Goal: Navigation & Orientation: Find specific page/section

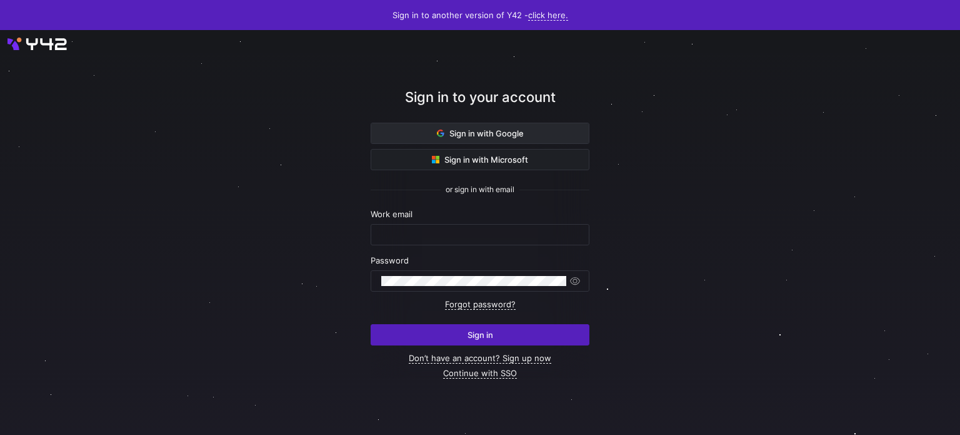
click at [527, 127] on span at bounding box center [480, 133] width 218 height 20
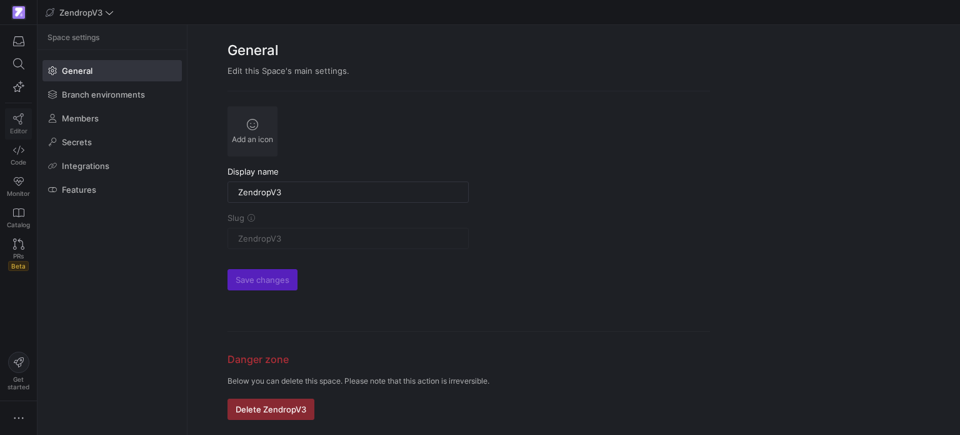
click at [15, 125] on link "Editor" at bounding box center [18, 123] width 27 height 31
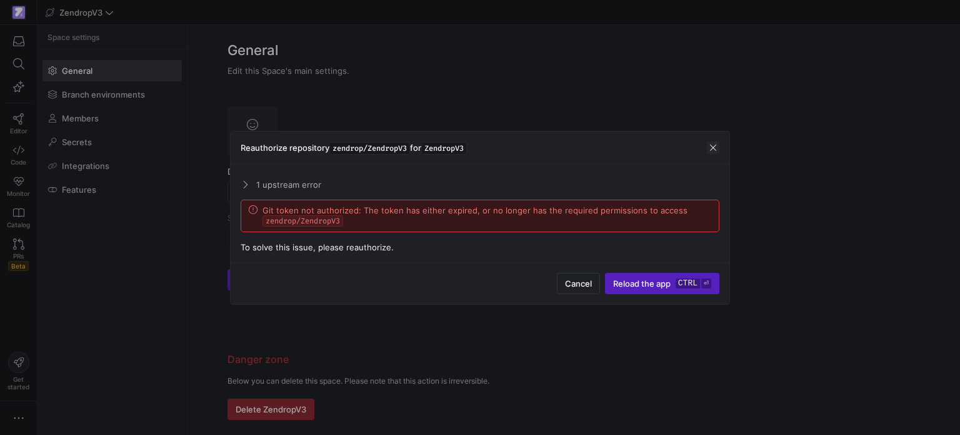
click at [712, 145] on span "button" at bounding box center [713, 147] width 13 height 13
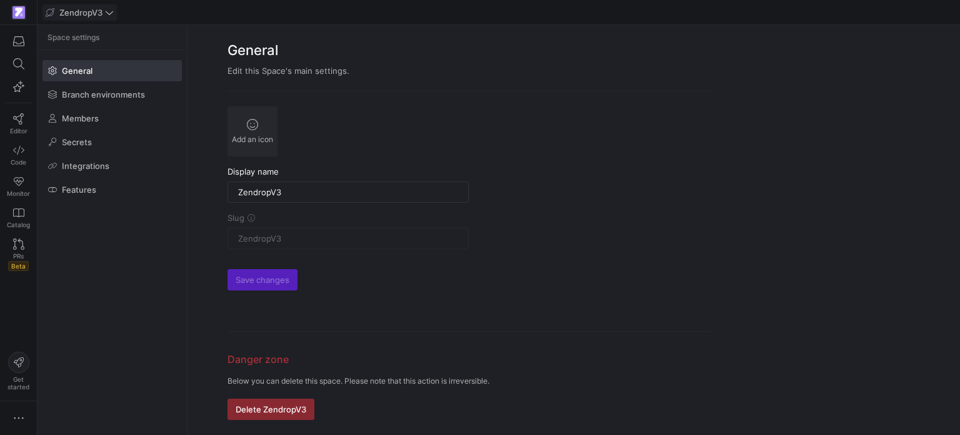
click at [103, 16] on span "ZendropV3" at bounding box center [80, 13] width 68 height 10
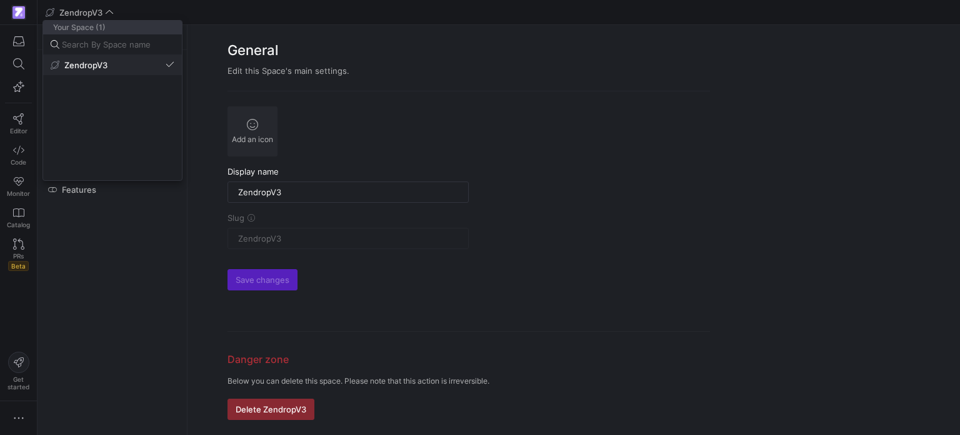
click at [95, 72] on button "ZendropV3" at bounding box center [112, 65] width 139 height 20
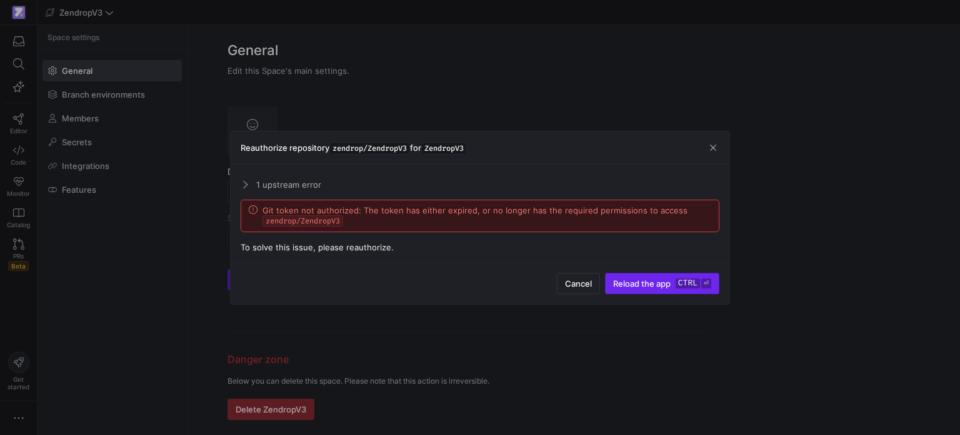
click at [663, 283] on span "Reload the app" at bounding box center [642, 283] width 58 height 10
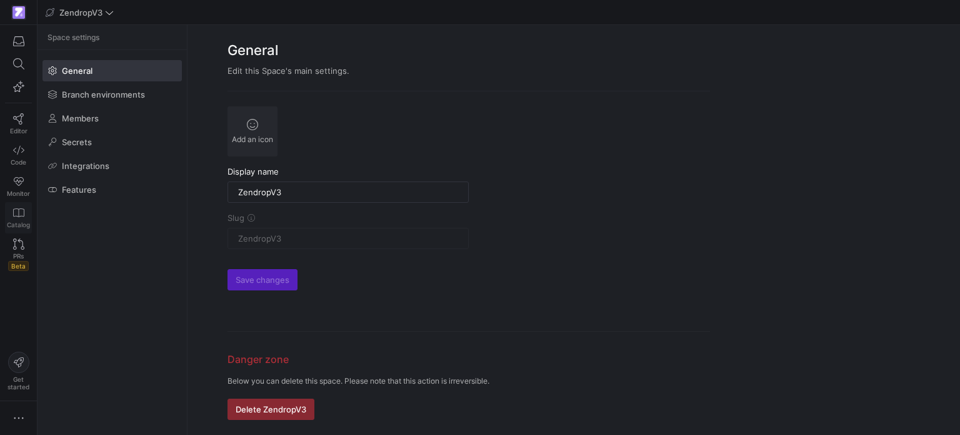
click at [21, 221] on span "Catalog" at bounding box center [18, 225] width 23 height 8
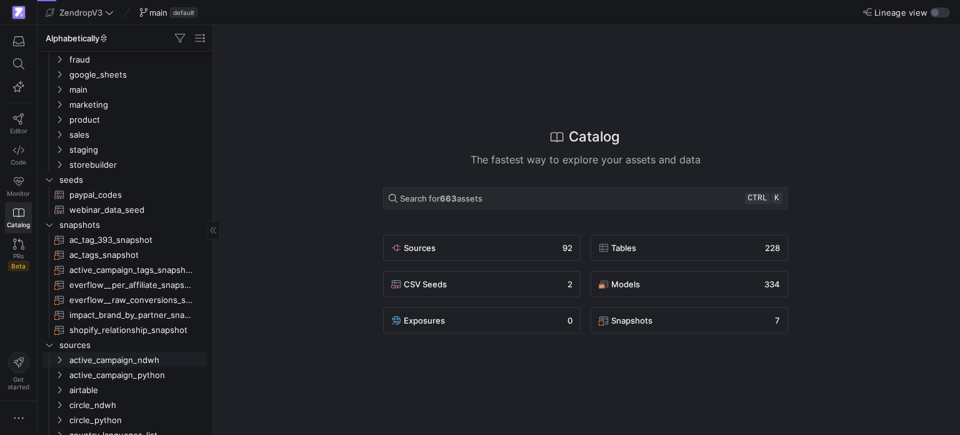
scroll to position [125, 0]
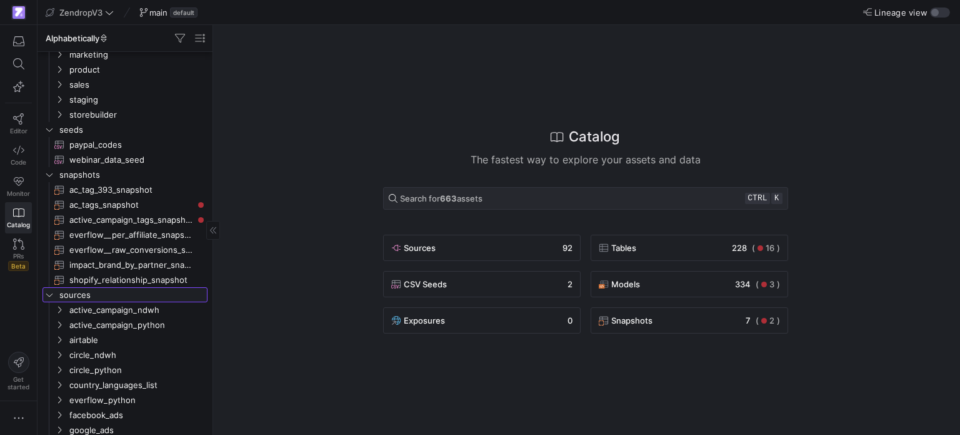
click at [48, 295] on icon "Press SPACE to select this row." at bounding box center [49, 295] width 9 height 8
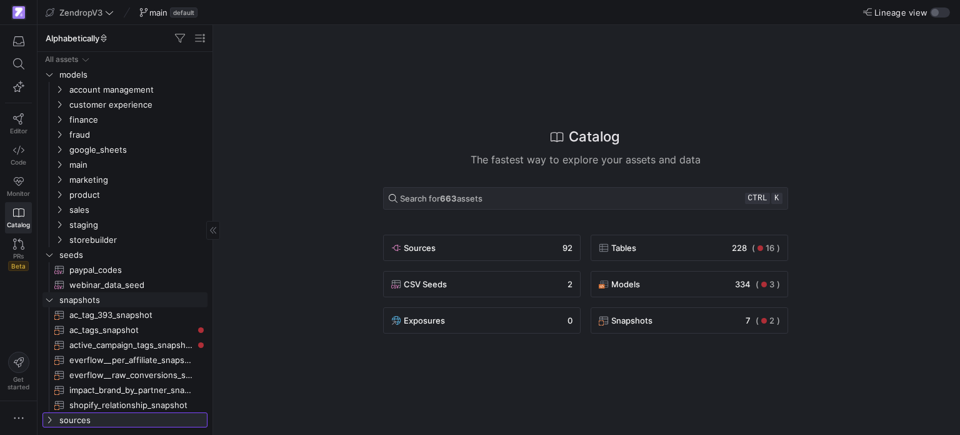
scroll to position [0, 0]
click at [61, 177] on icon "Press SPACE to select this row." at bounding box center [59, 180] width 9 height 8
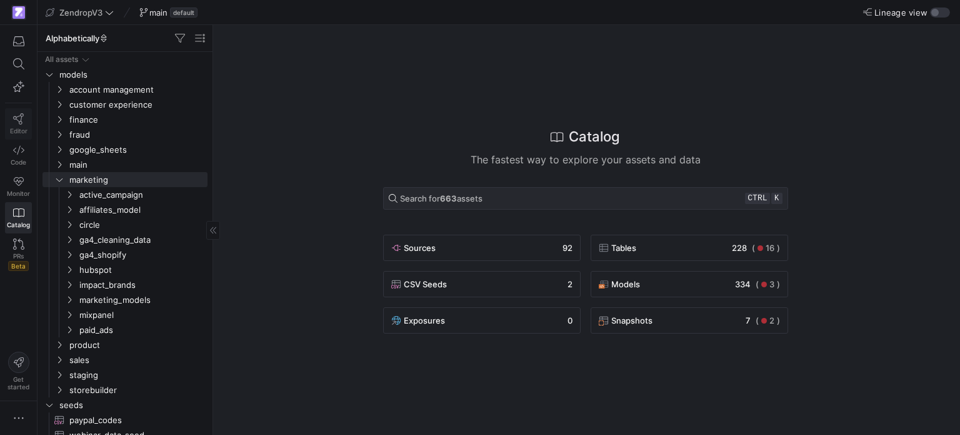
click at [16, 122] on icon at bounding box center [18, 118] width 11 height 11
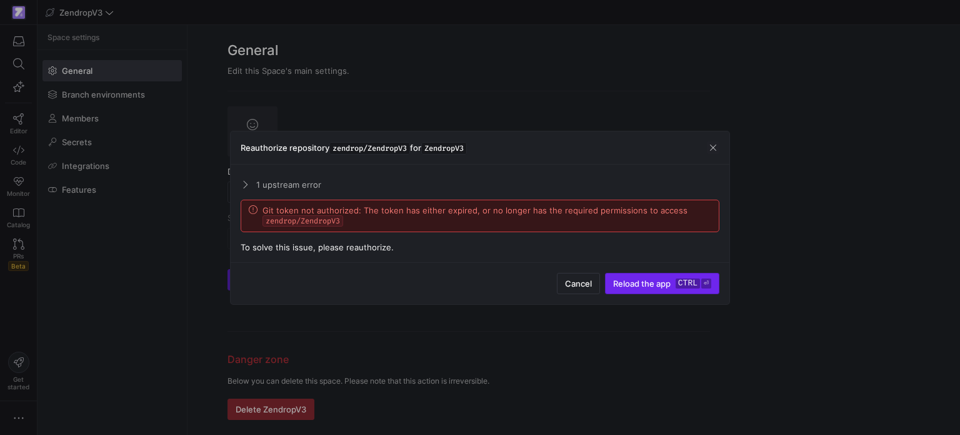
click at [648, 282] on span "Reload the app" at bounding box center [642, 283] width 58 height 10
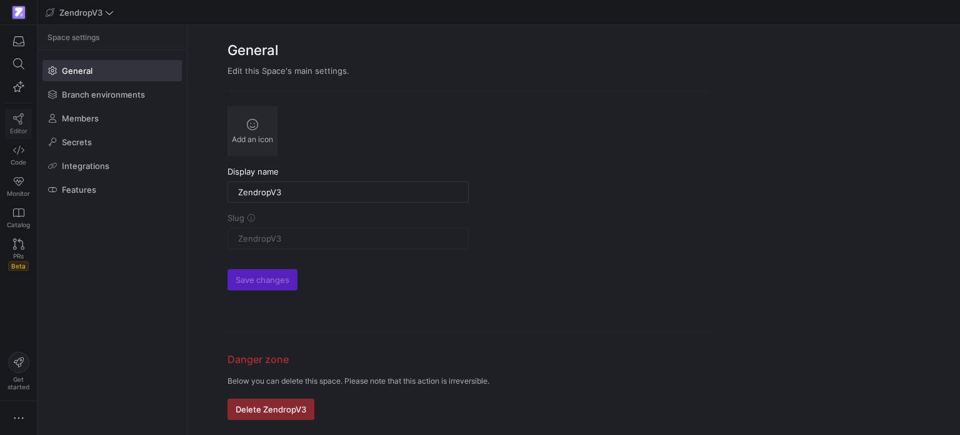
click at [21, 116] on icon at bounding box center [18, 118] width 11 height 11
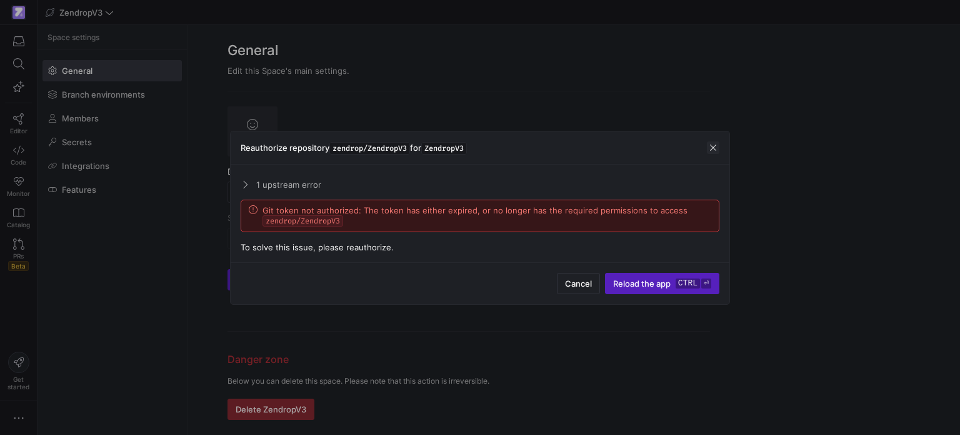
click at [715, 141] on span "button" at bounding box center [713, 147] width 13 height 13
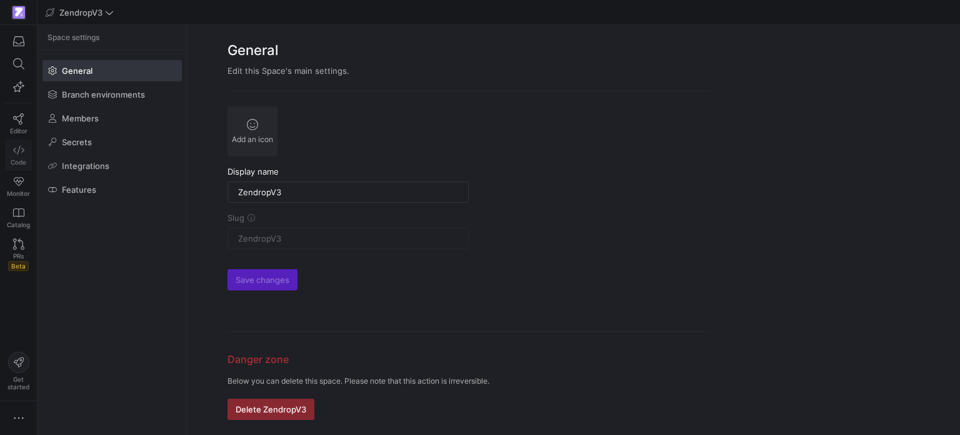
click at [17, 151] on icon at bounding box center [18, 149] width 11 height 11
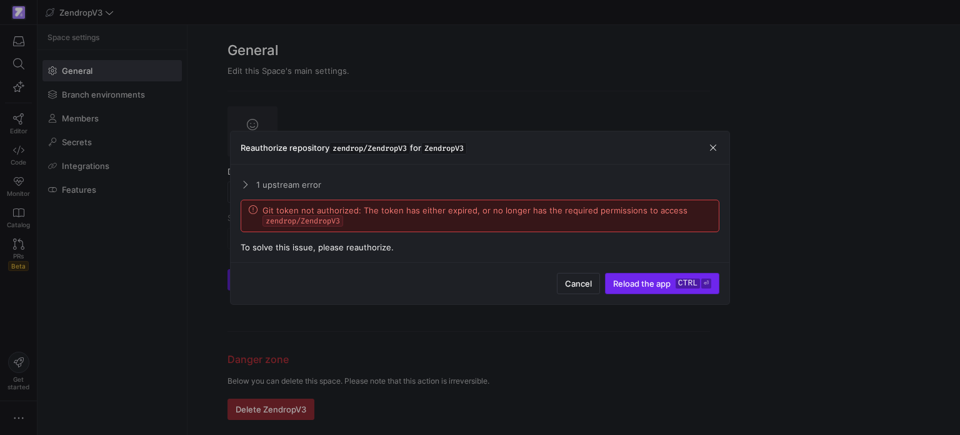
click at [650, 281] on span "Reload the app" at bounding box center [642, 283] width 58 height 10
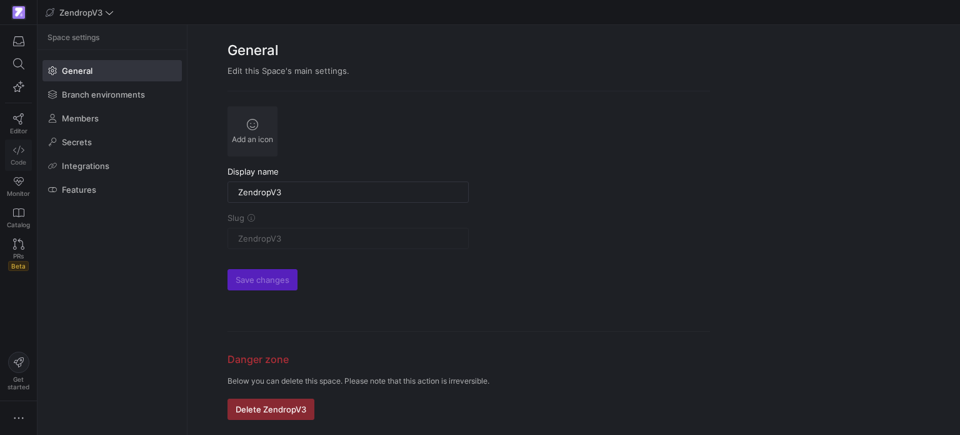
click at [19, 150] on icon at bounding box center [18, 149] width 11 height 11
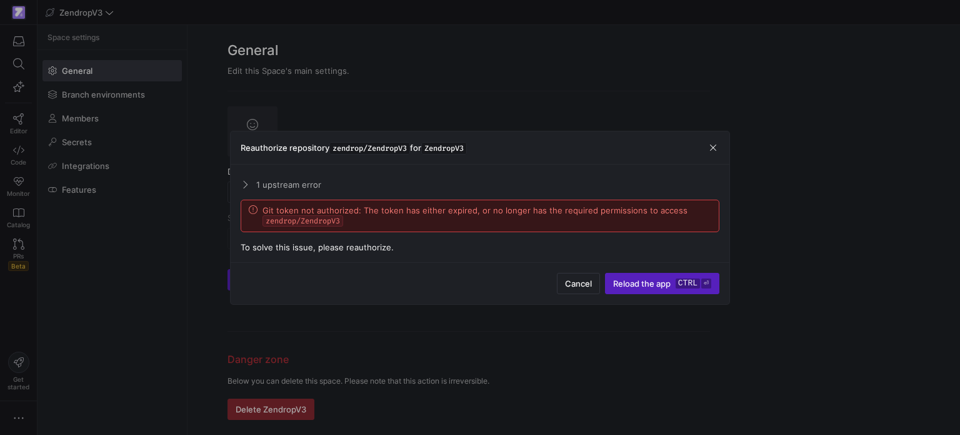
click at [241, 184] on span at bounding box center [244, 184] width 10 height 6
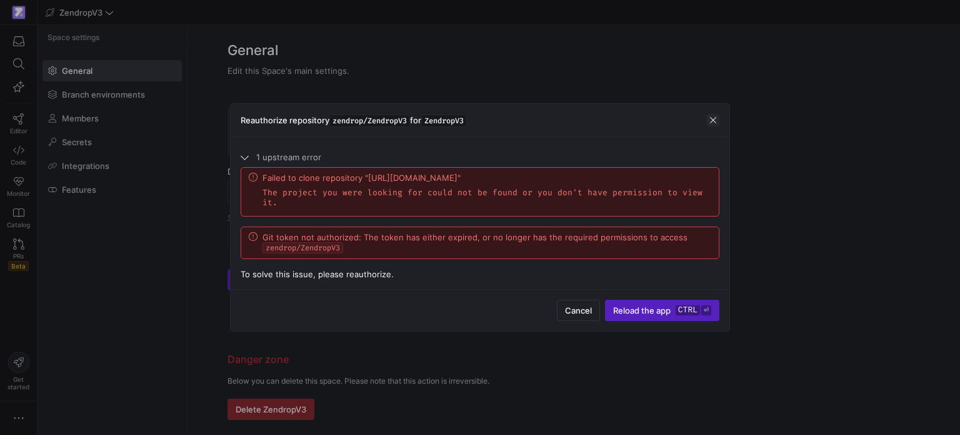
click at [711, 119] on span "button" at bounding box center [713, 120] width 13 height 13
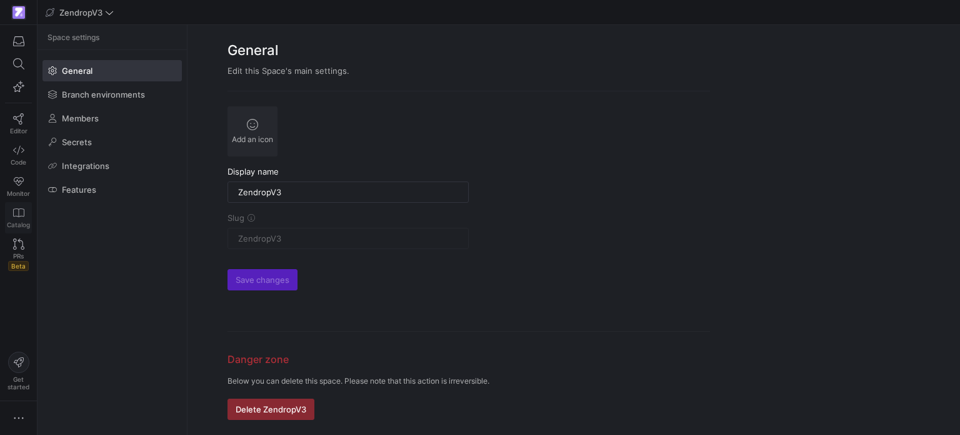
click at [13, 219] on link "Catalog" at bounding box center [18, 217] width 27 height 31
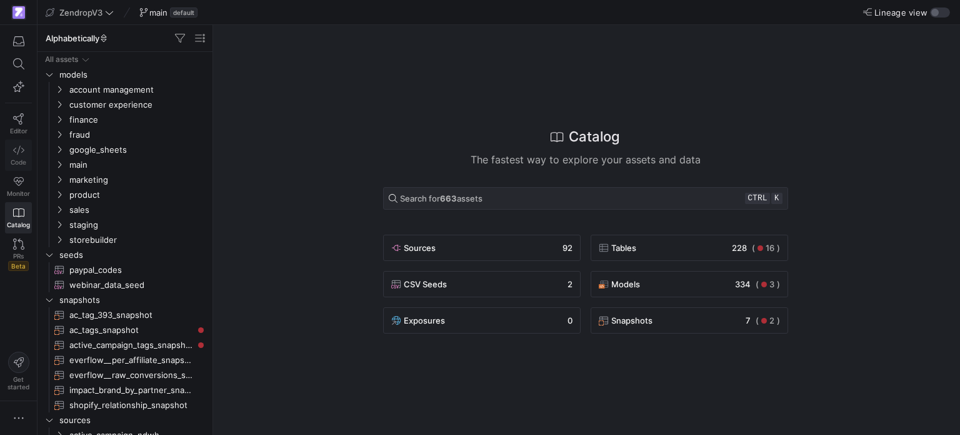
click at [13, 159] on span "Code" at bounding box center [19, 162] width 16 height 8
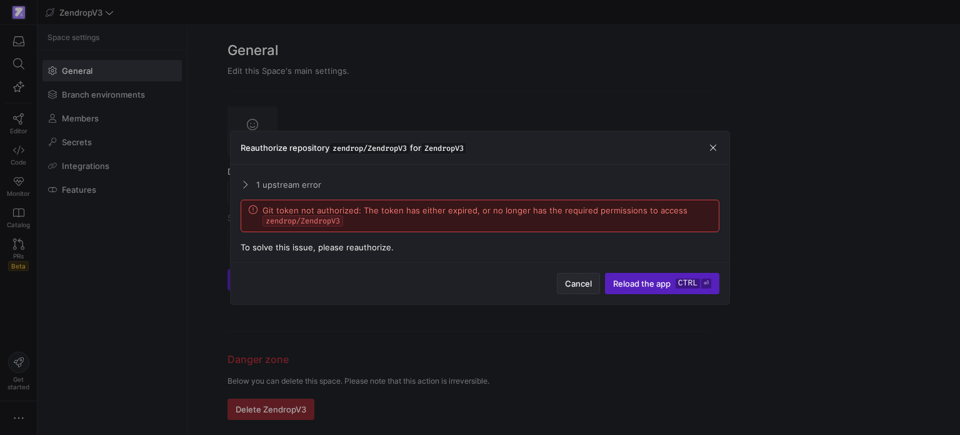
click at [585, 276] on span "button" at bounding box center [579, 283] width 42 height 20
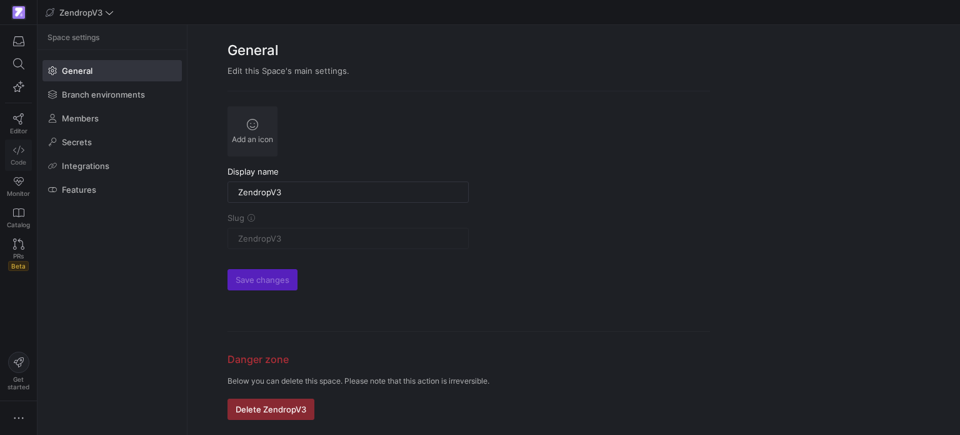
click at [20, 155] on link "Code" at bounding box center [18, 154] width 27 height 31
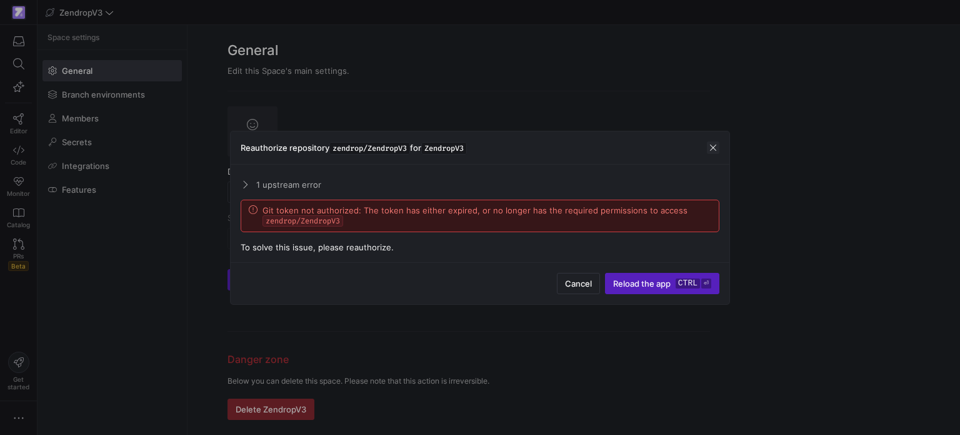
click at [716, 149] on span "button" at bounding box center [713, 147] width 13 height 13
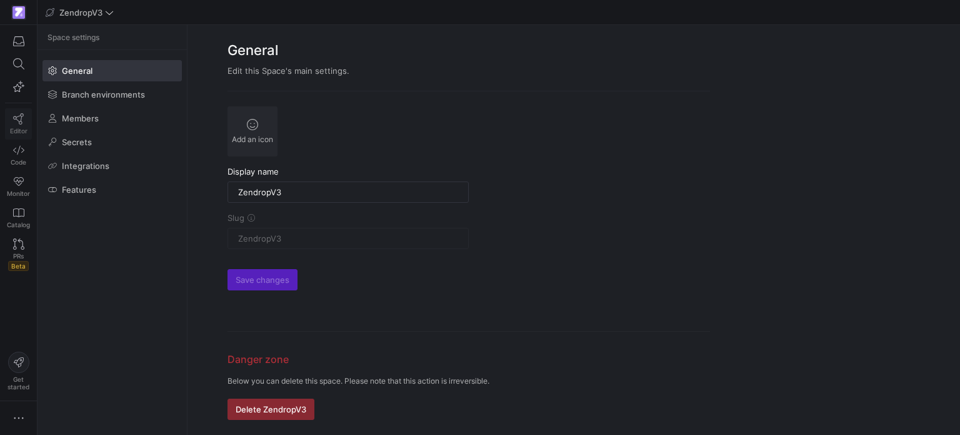
click at [23, 120] on icon at bounding box center [18, 118] width 11 height 11
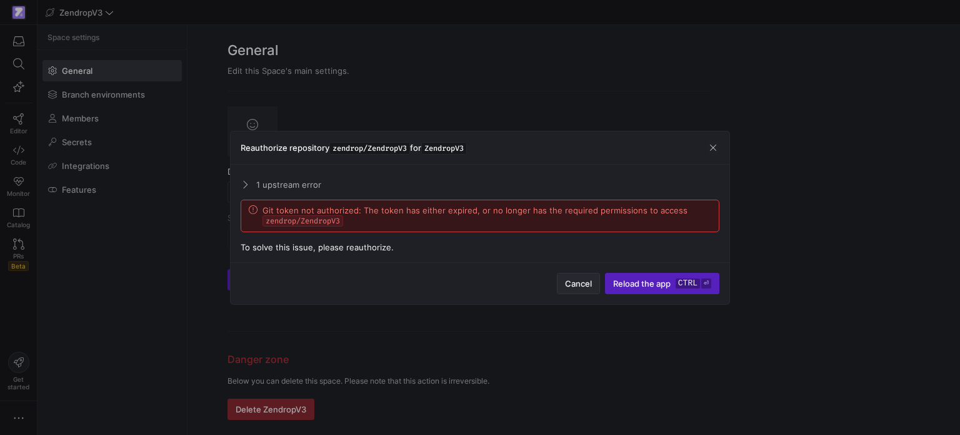
click at [593, 279] on span "button" at bounding box center [579, 283] width 42 height 20
